Goal: Find specific page/section: Find specific page/section

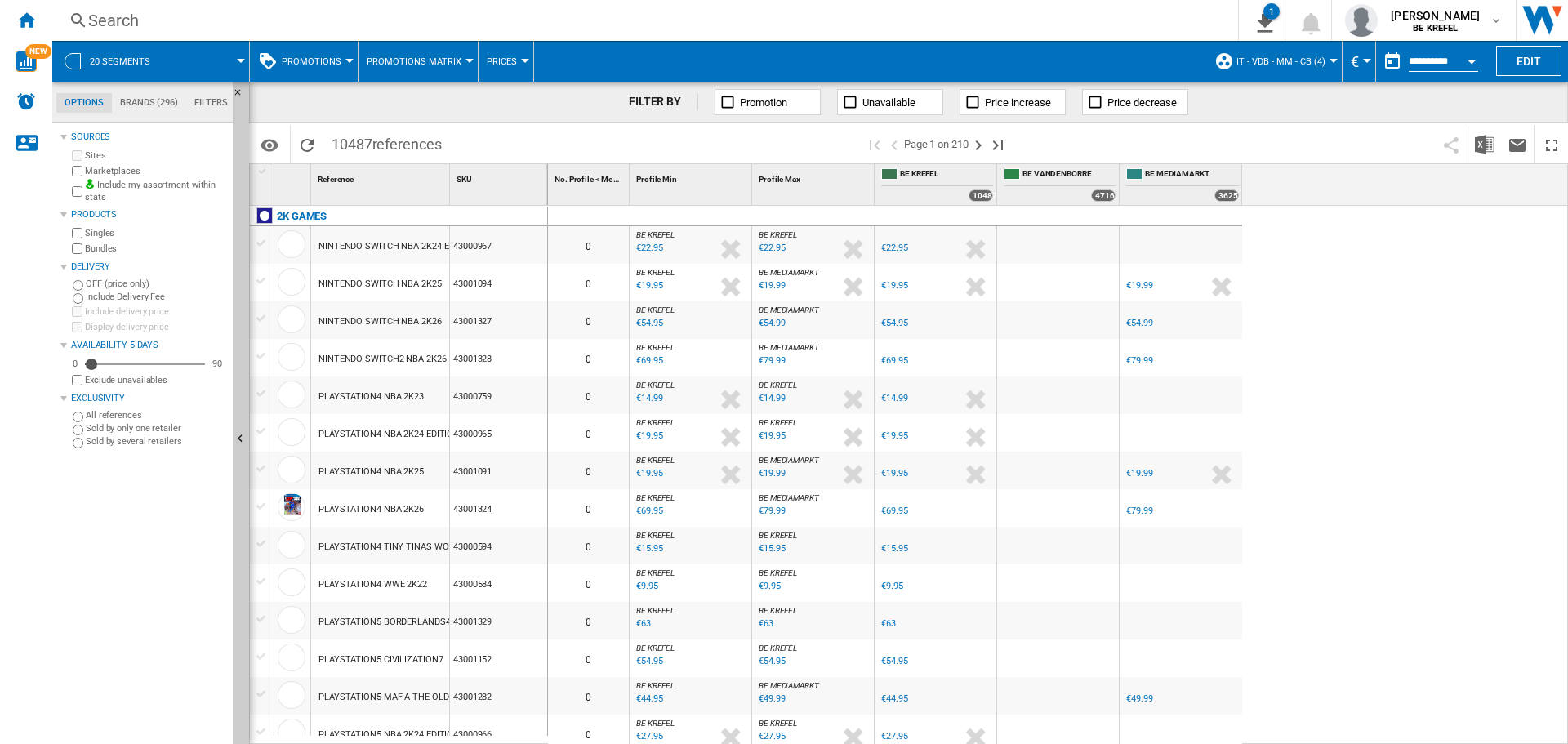
click at [126, 18] on div "Search" at bounding box center [641, 20] width 1107 height 22
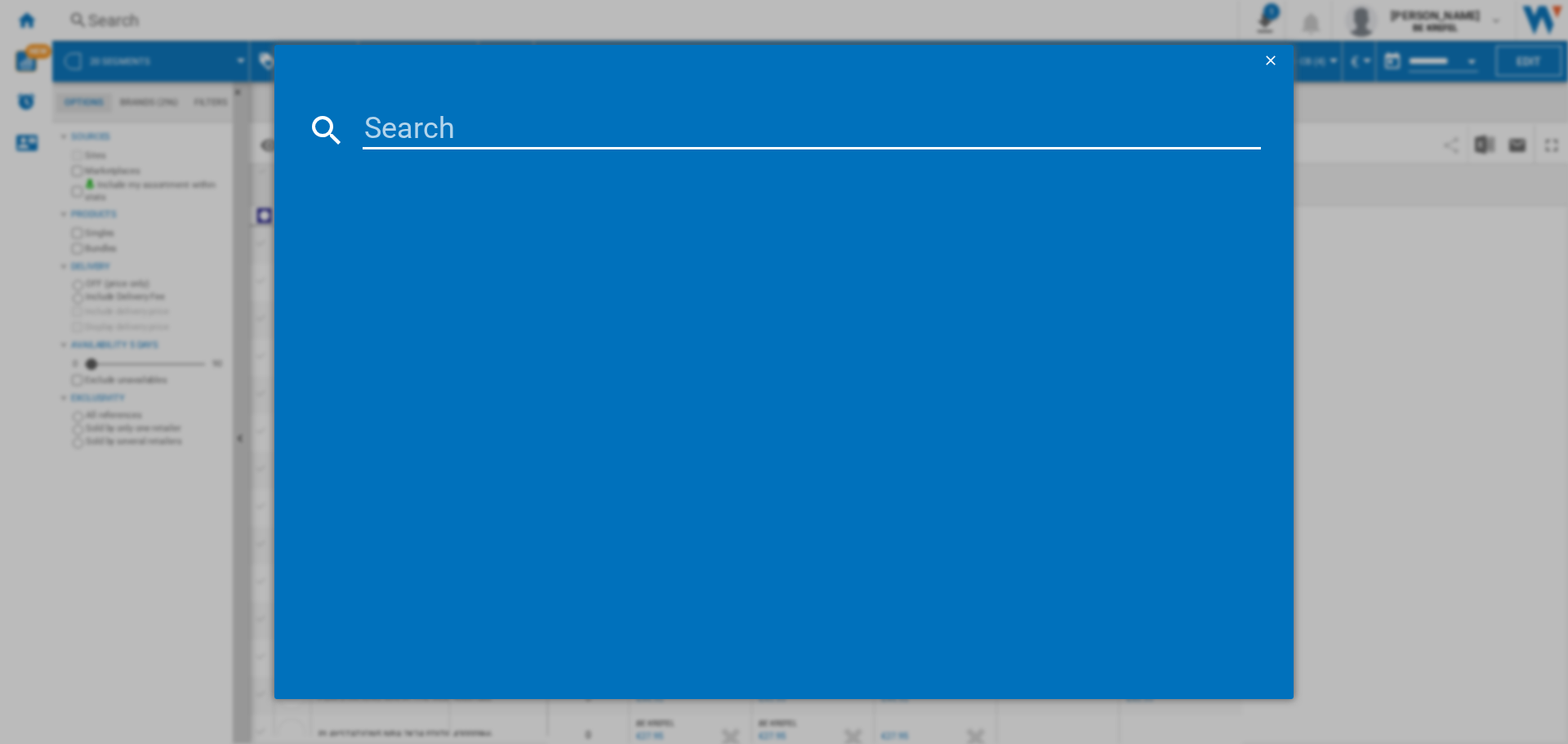
click at [444, 114] on input at bounding box center [812, 130] width 898 height 39
paste input "41011757"
type input "41011757"
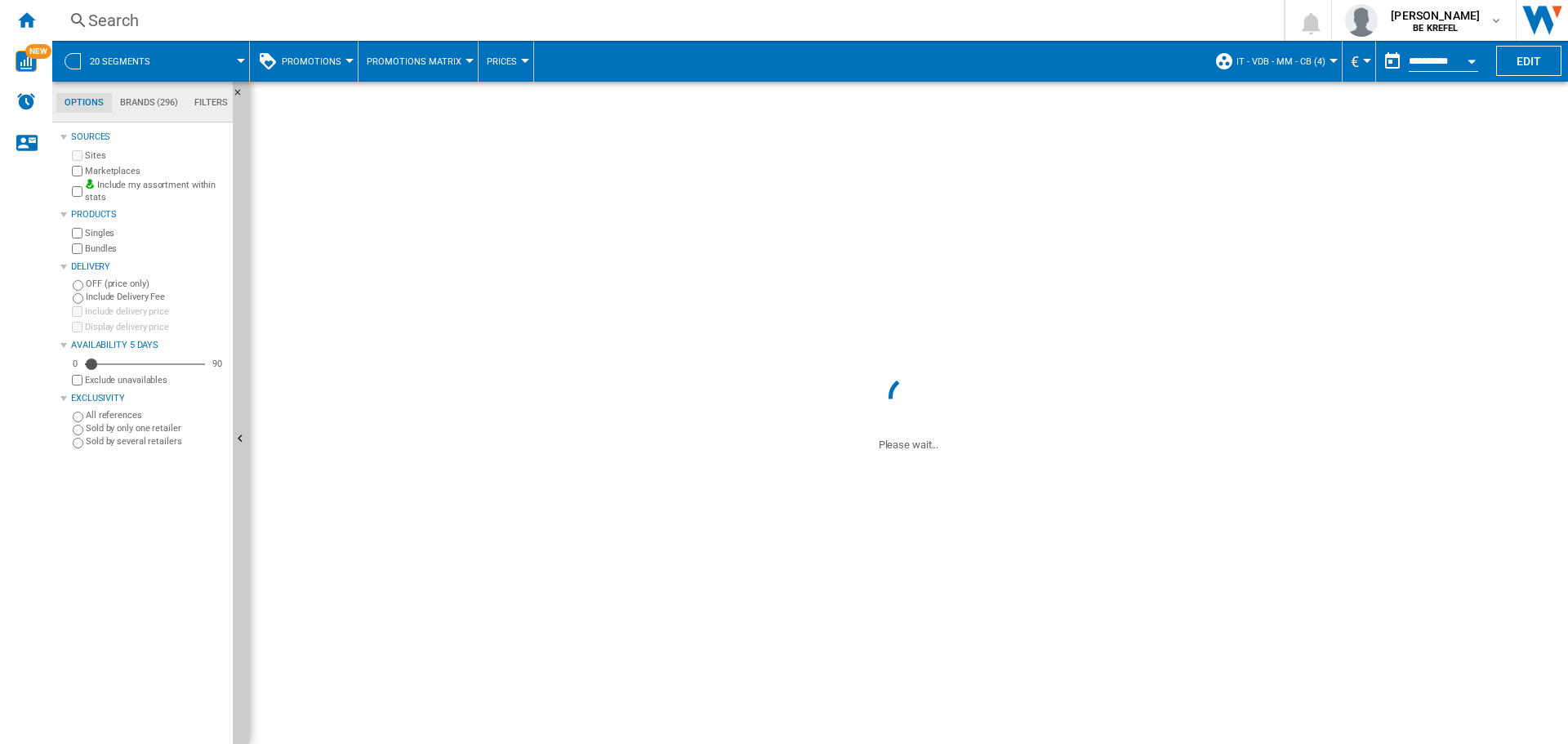
click at [121, 22] on div "Search" at bounding box center [665, 20] width 1153 height 22
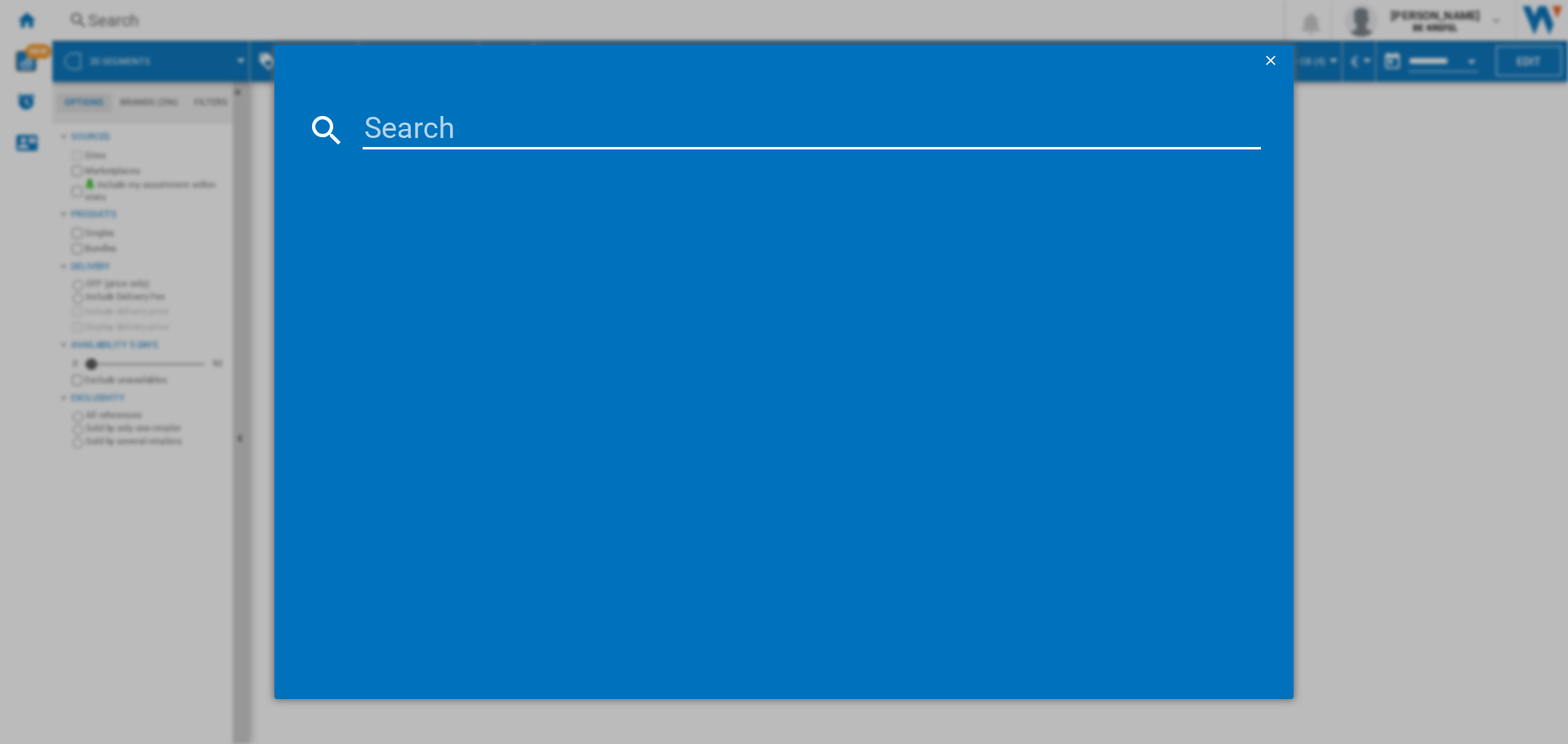
click at [442, 119] on input at bounding box center [812, 130] width 898 height 39
paste input "41011757"
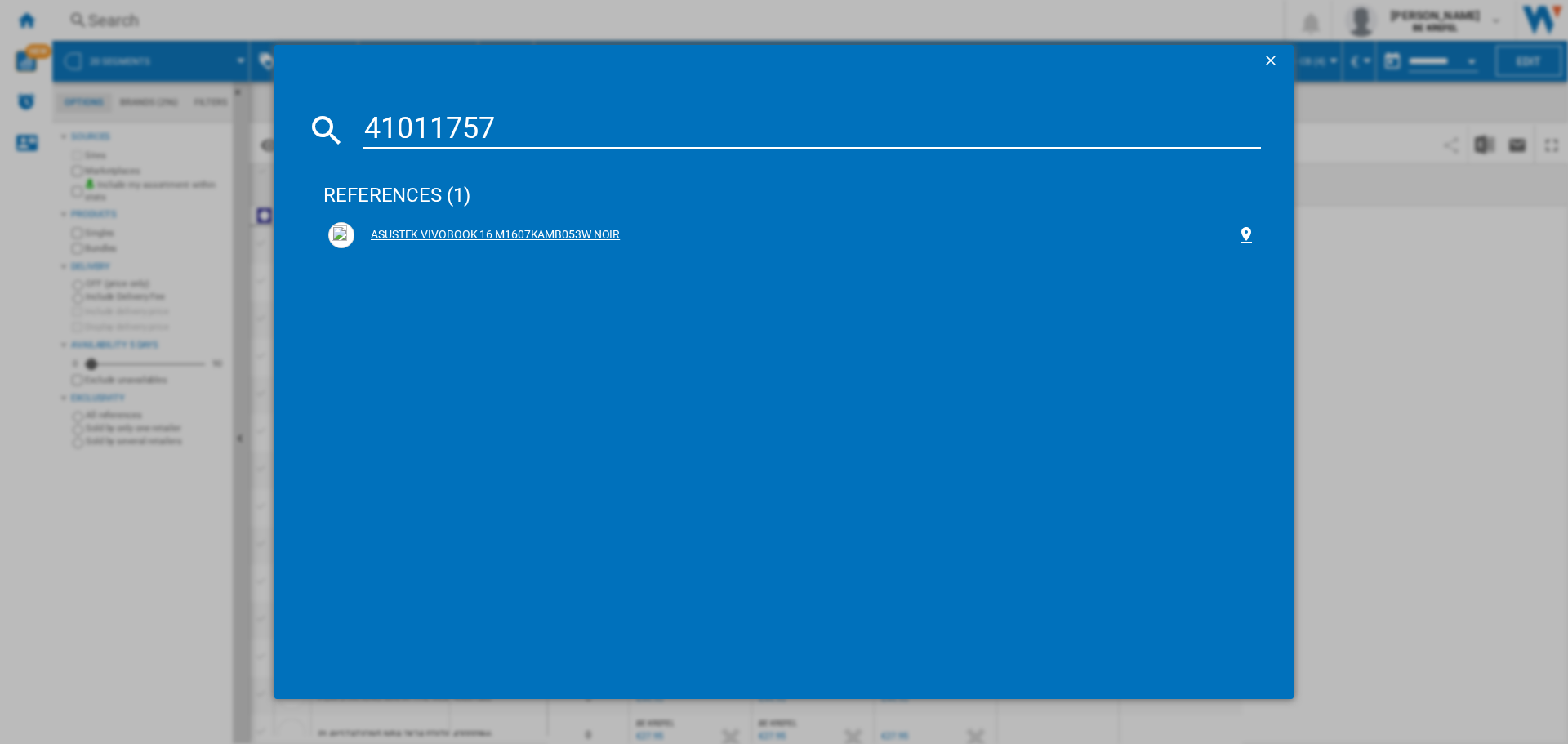
type input "41011757"
click at [577, 233] on div "ASUSTEK VIVOBOOK 16 M1607KAMB053W NOIR" at bounding box center [796, 235] width 882 height 16
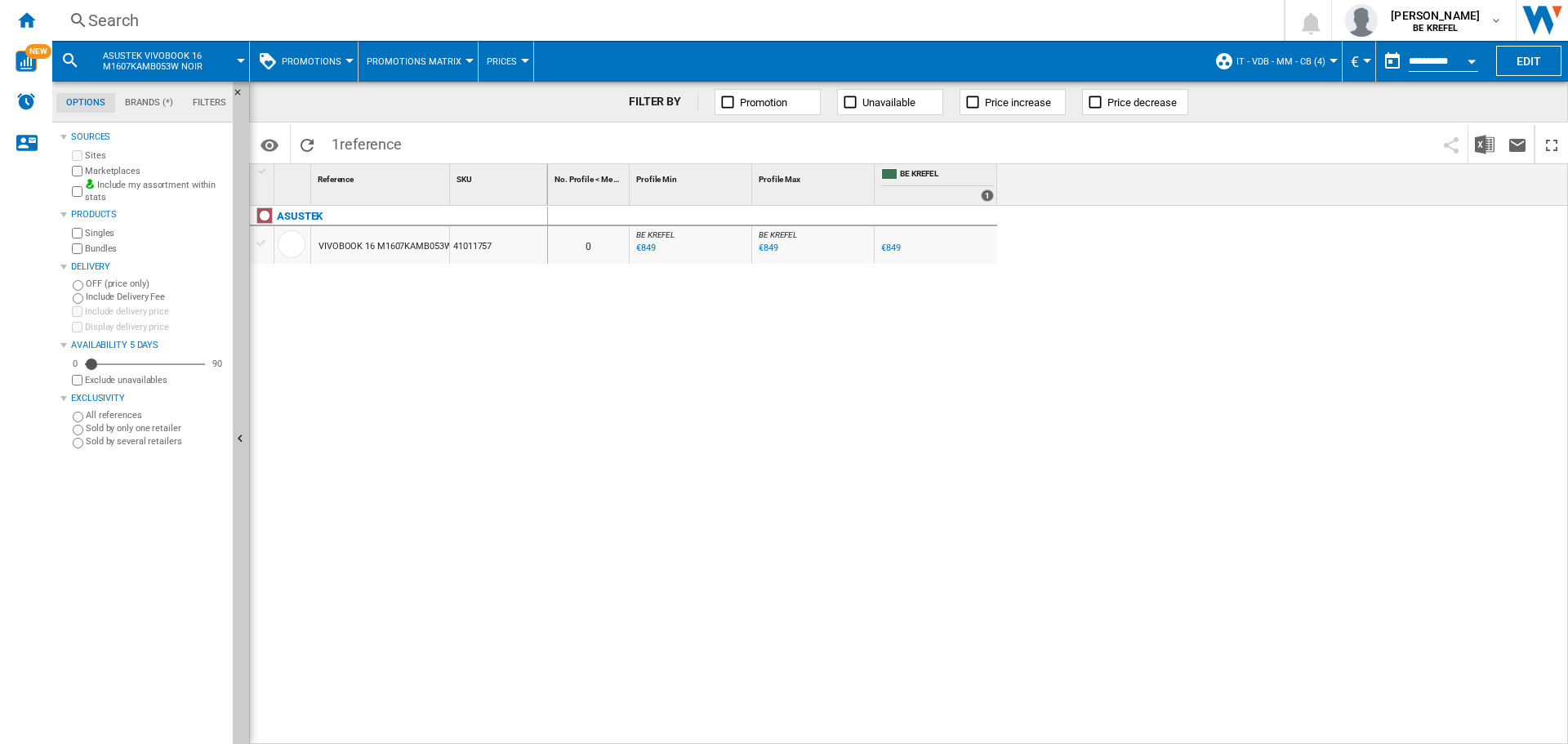
click at [104, 22] on div "Search" at bounding box center [665, 20] width 1153 height 22
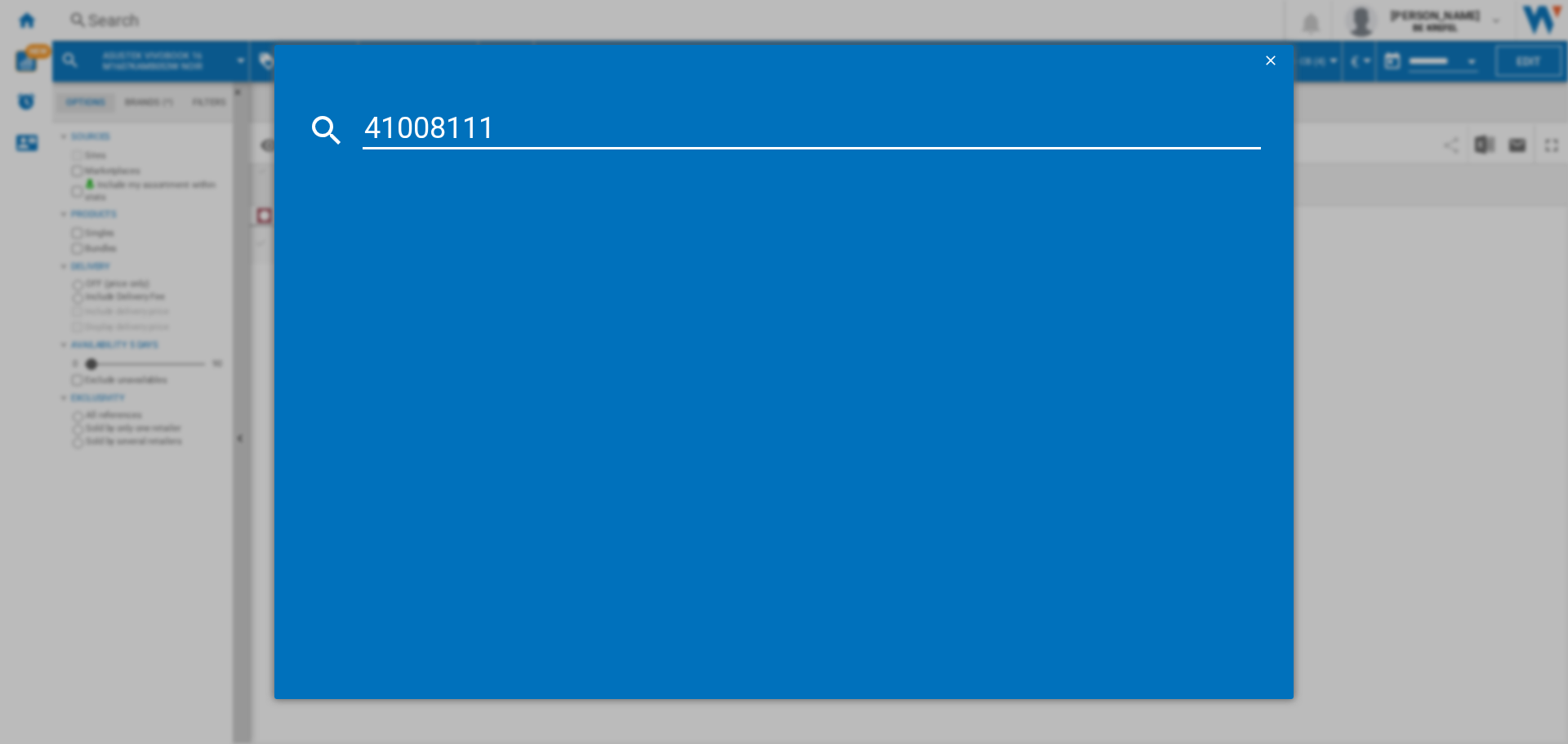
type input "41008111"
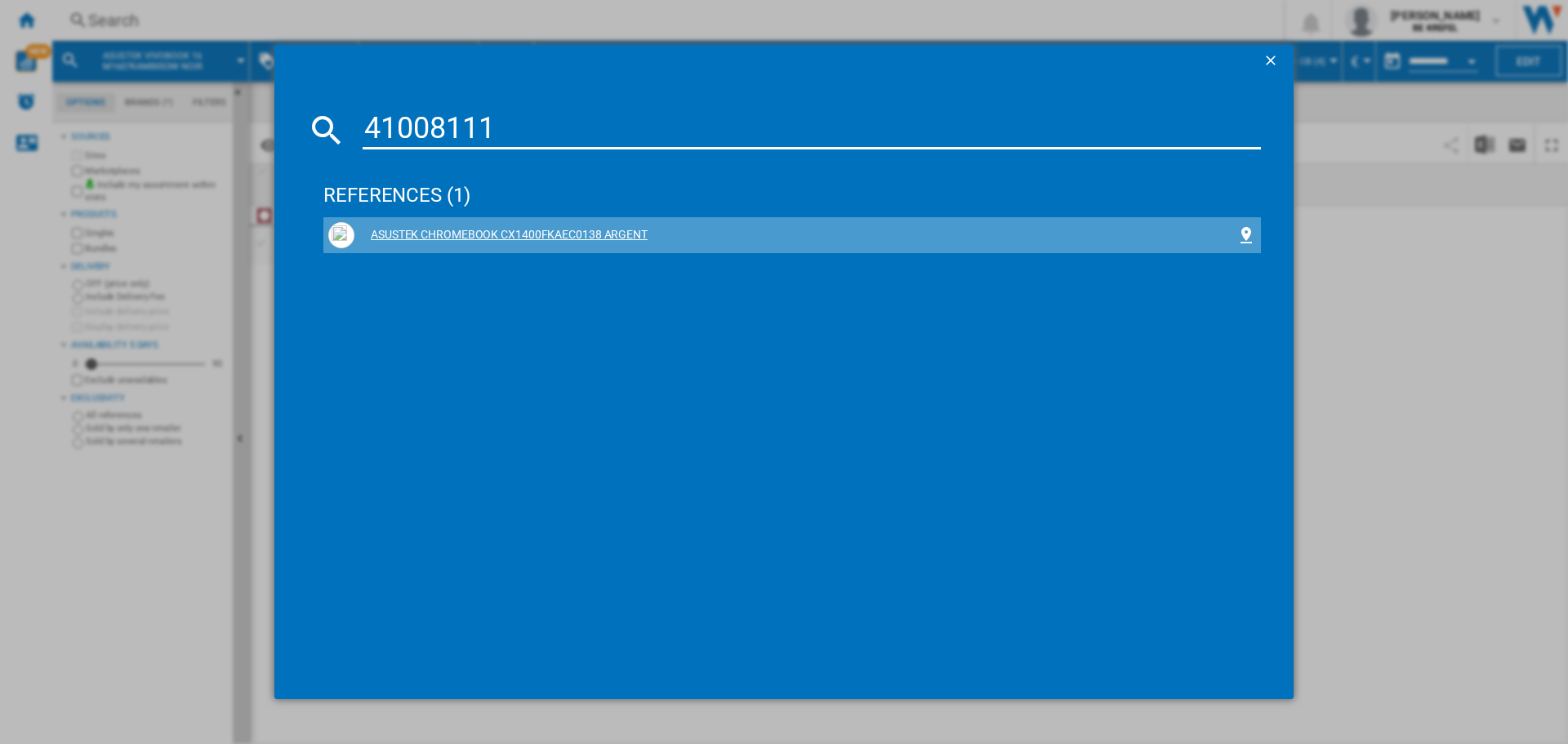
click at [623, 236] on div "ASUSTEK CHROMEBOOK CX1400FKAEC0138 ARGENT" at bounding box center [796, 235] width 882 height 16
